Goal: Transaction & Acquisition: Subscribe to service/newsletter

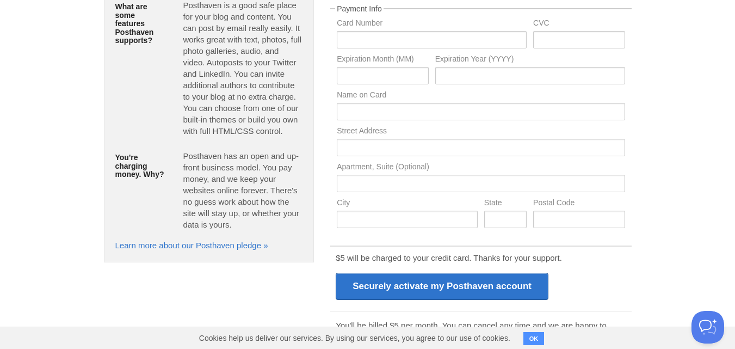
scroll to position [213, 0]
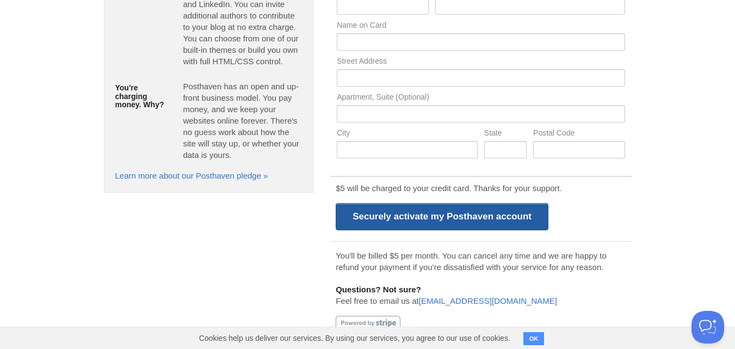
click at [433, 216] on input "Securely activate my Posthaven account" at bounding box center [441, 216] width 213 height 27
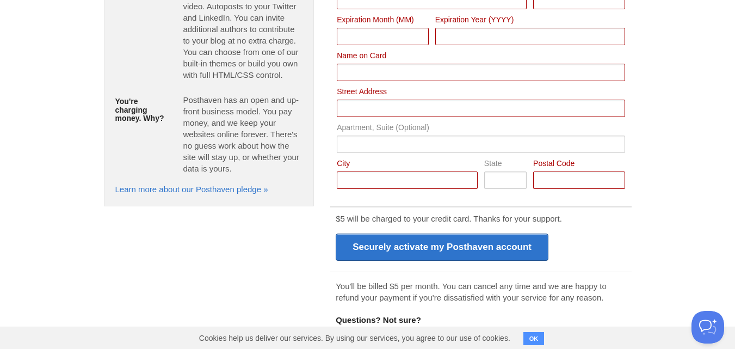
scroll to position [207, 0]
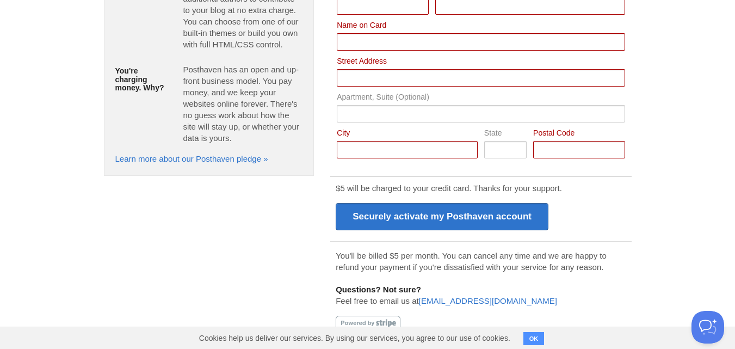
click at [532, 343] on button "OK" at bounding box center [533, 338] width 21 height 13
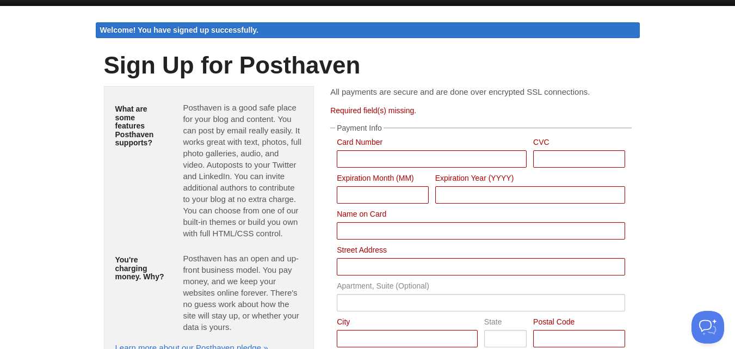
scroll to position [0, 0]
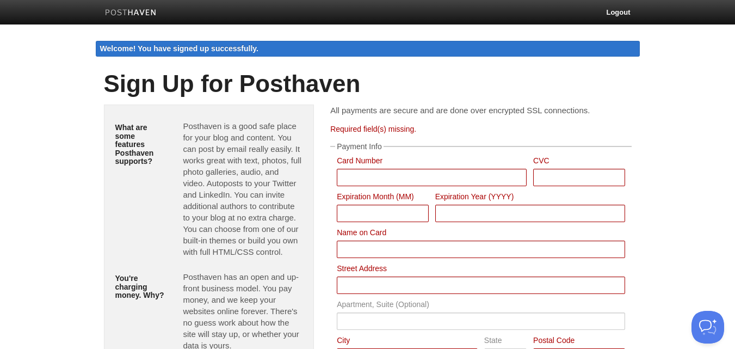
click at [134, 11] on img at bounding box center [131, 13] width 52 height 8
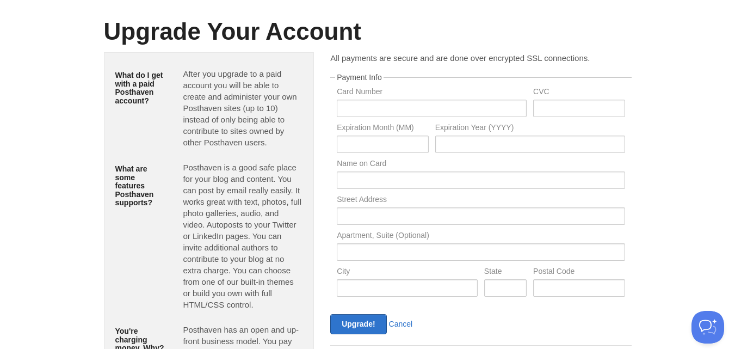
scroll to position [25, 0]
